Goal: Task Accomplishment & Management: Manage account settings

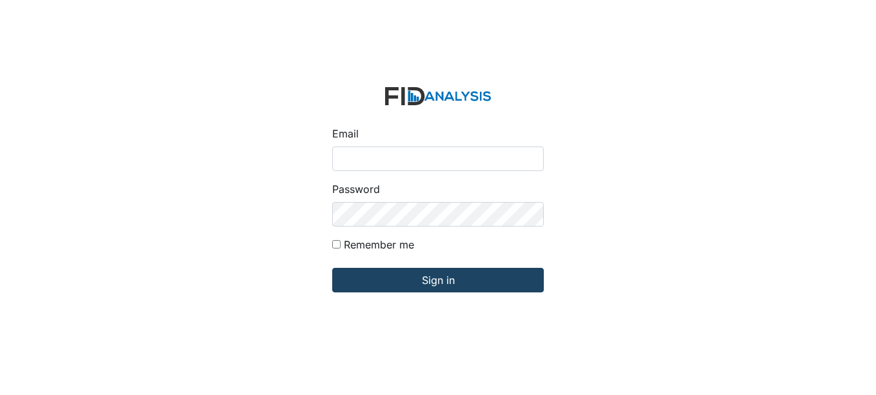
type input "[EMAIL_ADDRESS][DOMAIN_NAME]"
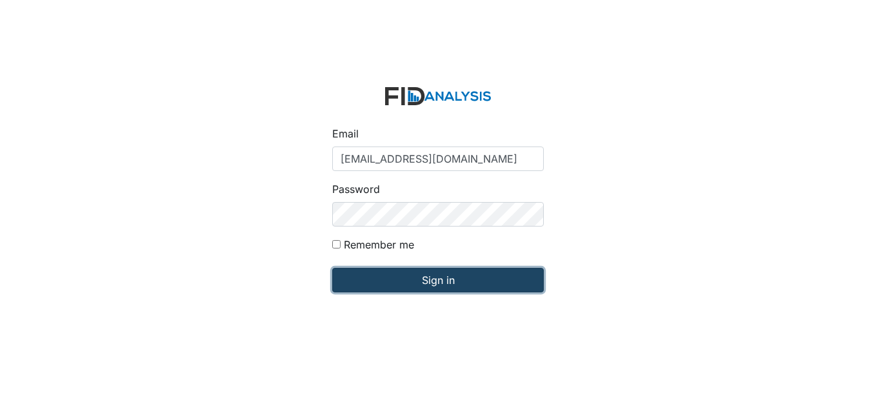
click at [391, 272] on input "Sign in" at bounding box center [438, 280] width 212 height 25
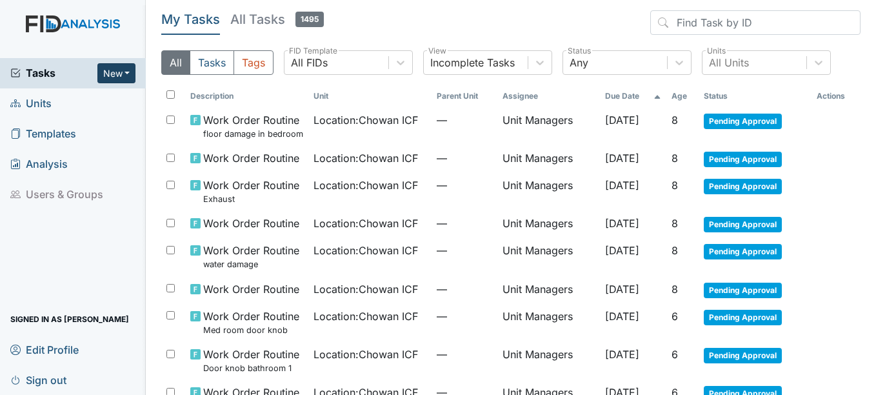
click at [130, 73] on button "New" at bounding box center [116, 73] width 39 height 20
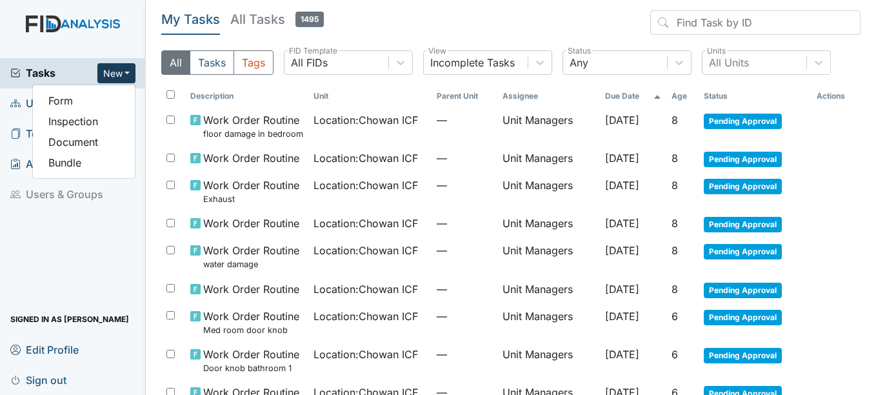
click at [392, 8] on main "My Tasks All Tasks 1495 All Tasks Tags All FIDs FID Template Incomplete Tasks V…" at bounding box center [511, 197] width 730 height 395
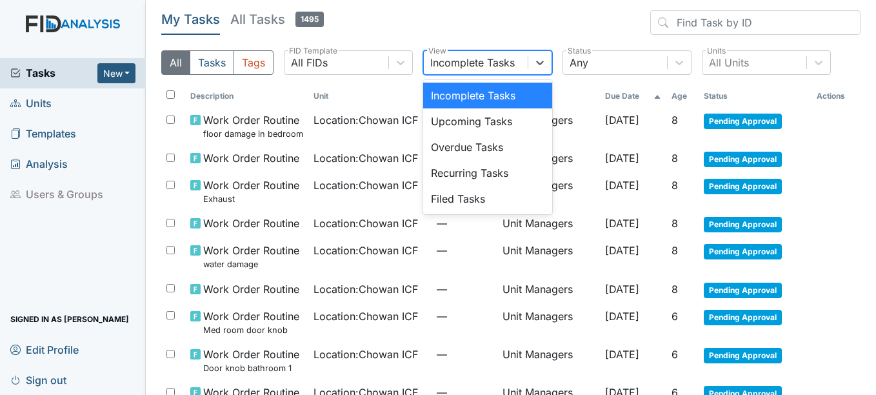
click at [528, 62] on div "Incomplete Tasks" at bounding box center [476, 62] width 104 height 23
click at [495, 117] on div "Upcoming Tasks" at bounding box center [487, 121] width 129 height 26
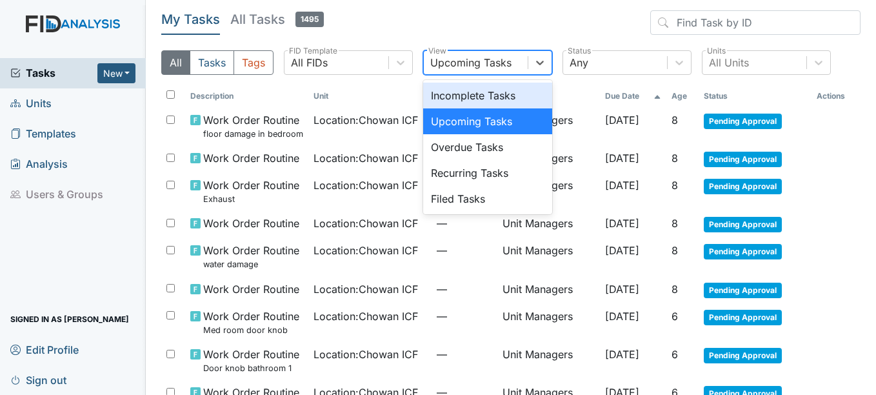
click at [526, 64] on div "Upcoming Tasks" at bounding box center [476, 62] width 104 height 23
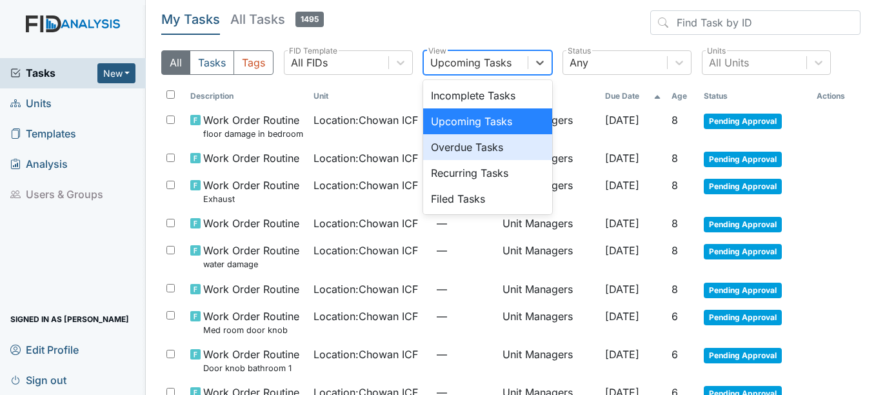
click at [462, 153] on div "Overdue Tasks" at bounding box center [487, 147] width 129 height 26
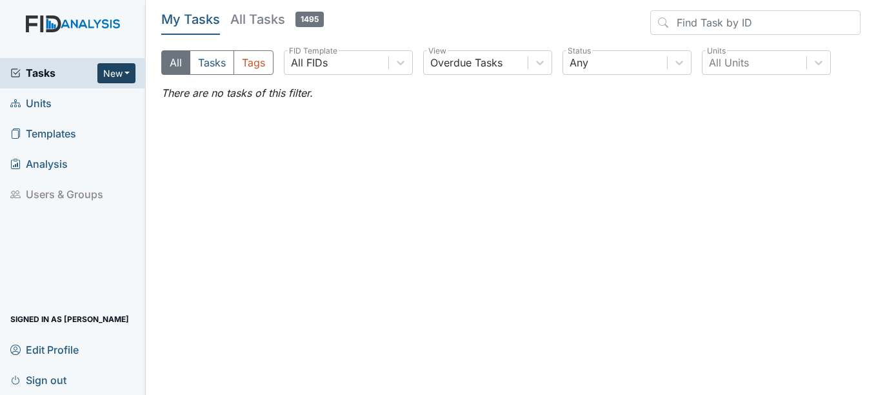
click at [117, 81] on button "New" at bounding box center [116, 73] width 39 height 20
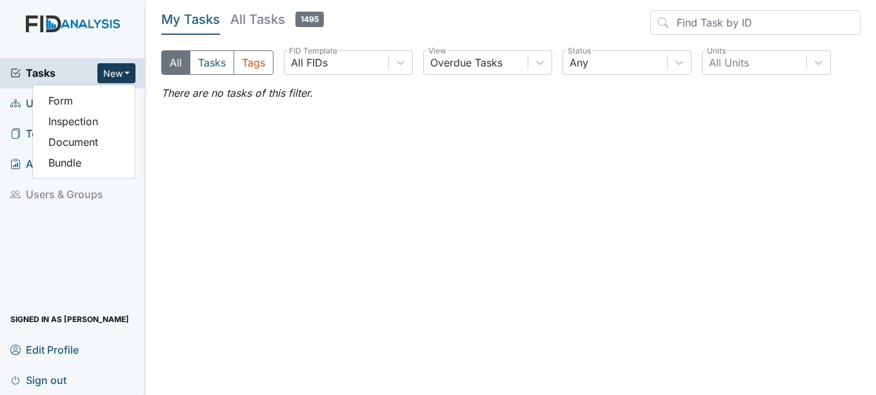
click at [328, 110] on main "My Tasks All Tasks 1495 All Tasks Tags All FIDs FID Template Overdue Tasks View…" at bounding box center [511, 197] width 730 height 395
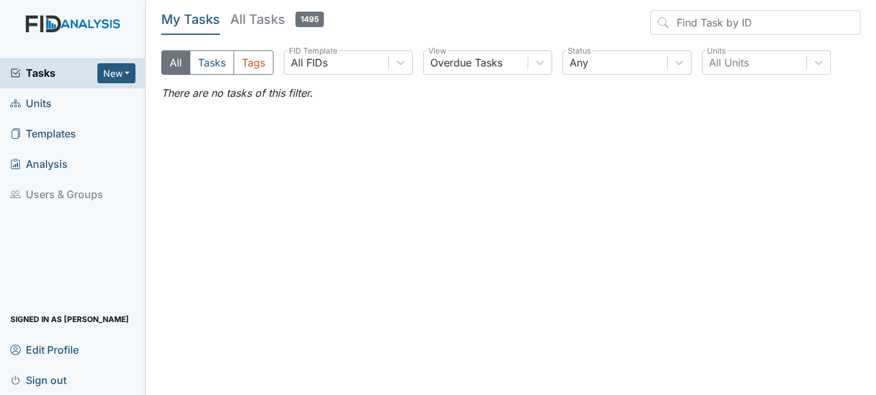
click at [90, 81] on span "Tasks" at bounding box center [53, 72] width 87 height 15
